Goal: Transaction & Acquisition: Subscribe to service/newsletter

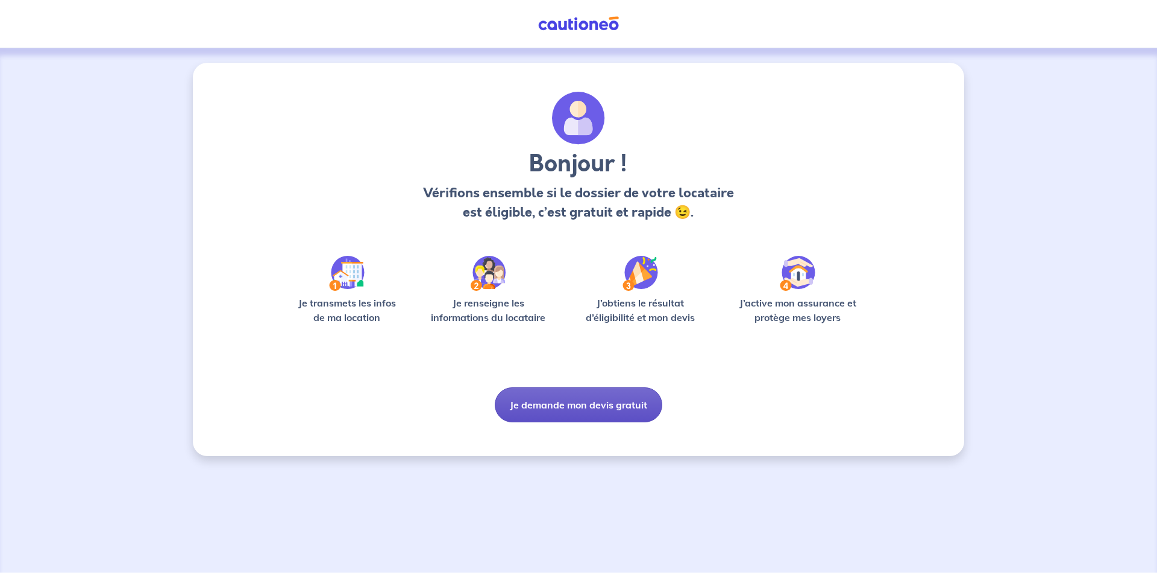
click at [596, 417] on button "Je demande mon devis gratuit" at bounding box center [579, 404] width 168 height 35
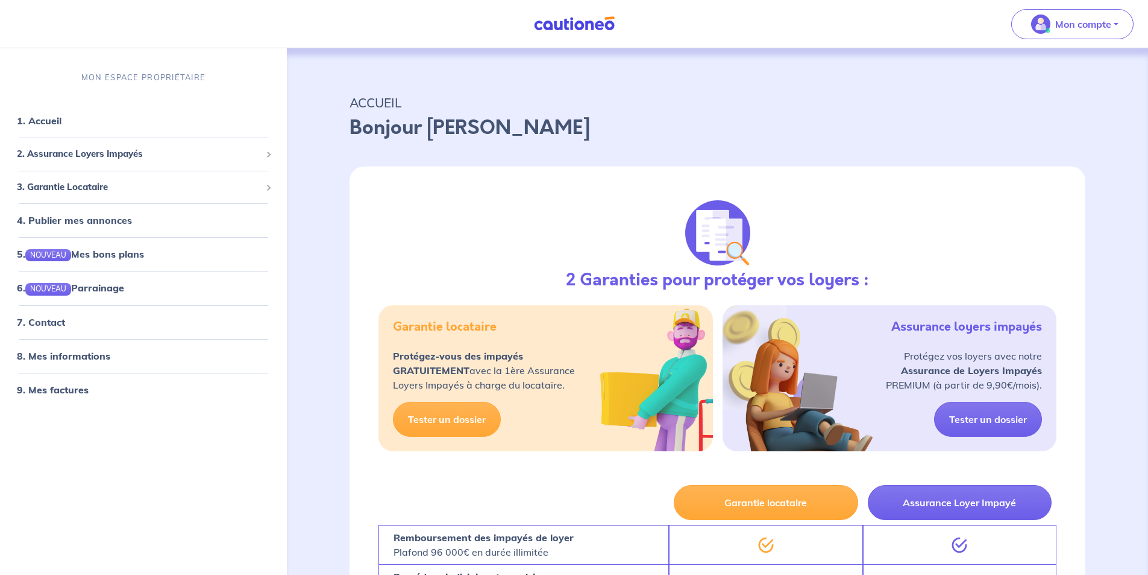
scroll to position [181, 0]
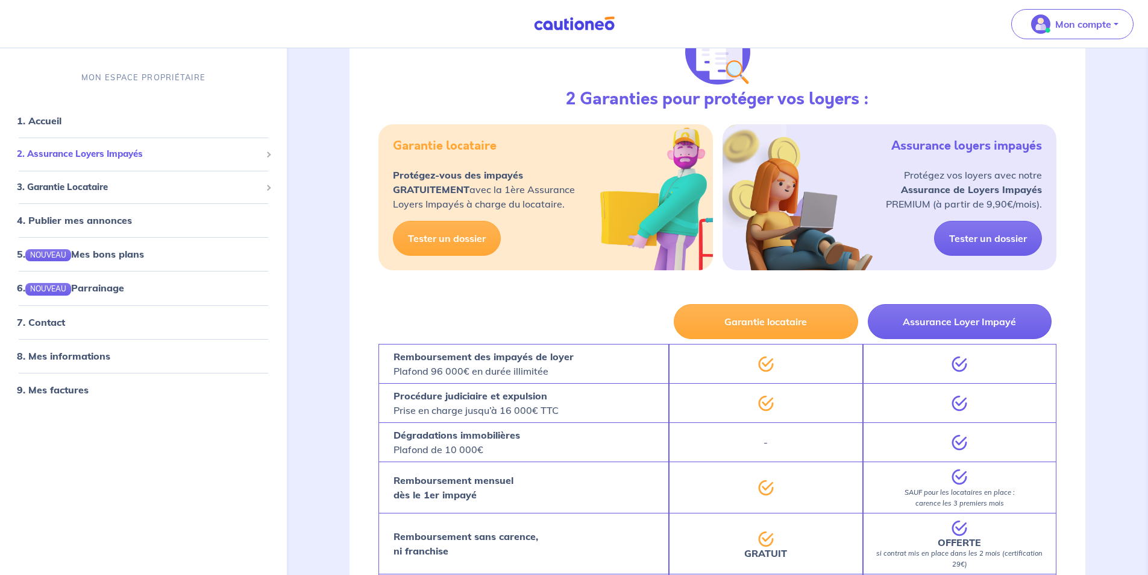
click at [137, 150] on span "2. Assurance Loyers Impayés" at bounding box center [139, 154] width 244 height 14
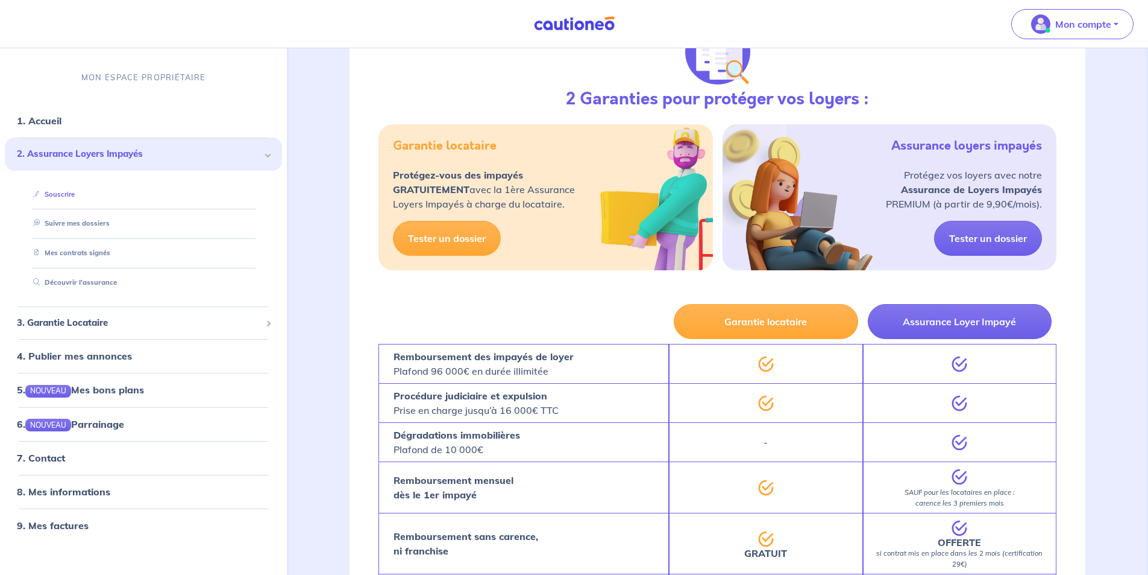
click at [69, 197] on link "Souscrire" at bounding box center [51, 194] width 46 height 8
